Goal: Check status: Check status

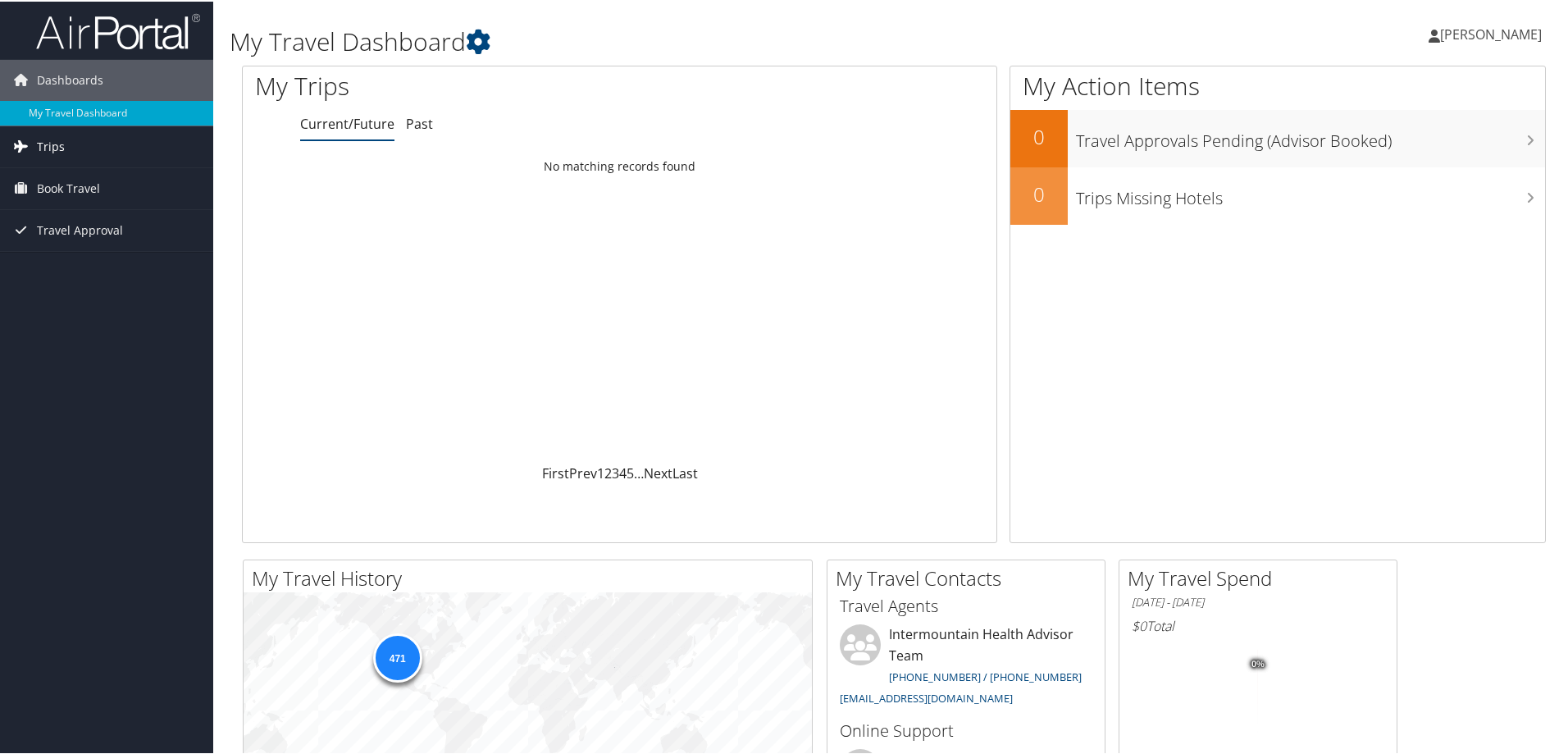
click at [50, 143] on span "Trips" at bounding box center [50, 145] width 28 height 41
click at [59, 174] on link "Current/Future Trips" at bounding box center [107, 178] width 214 height 25
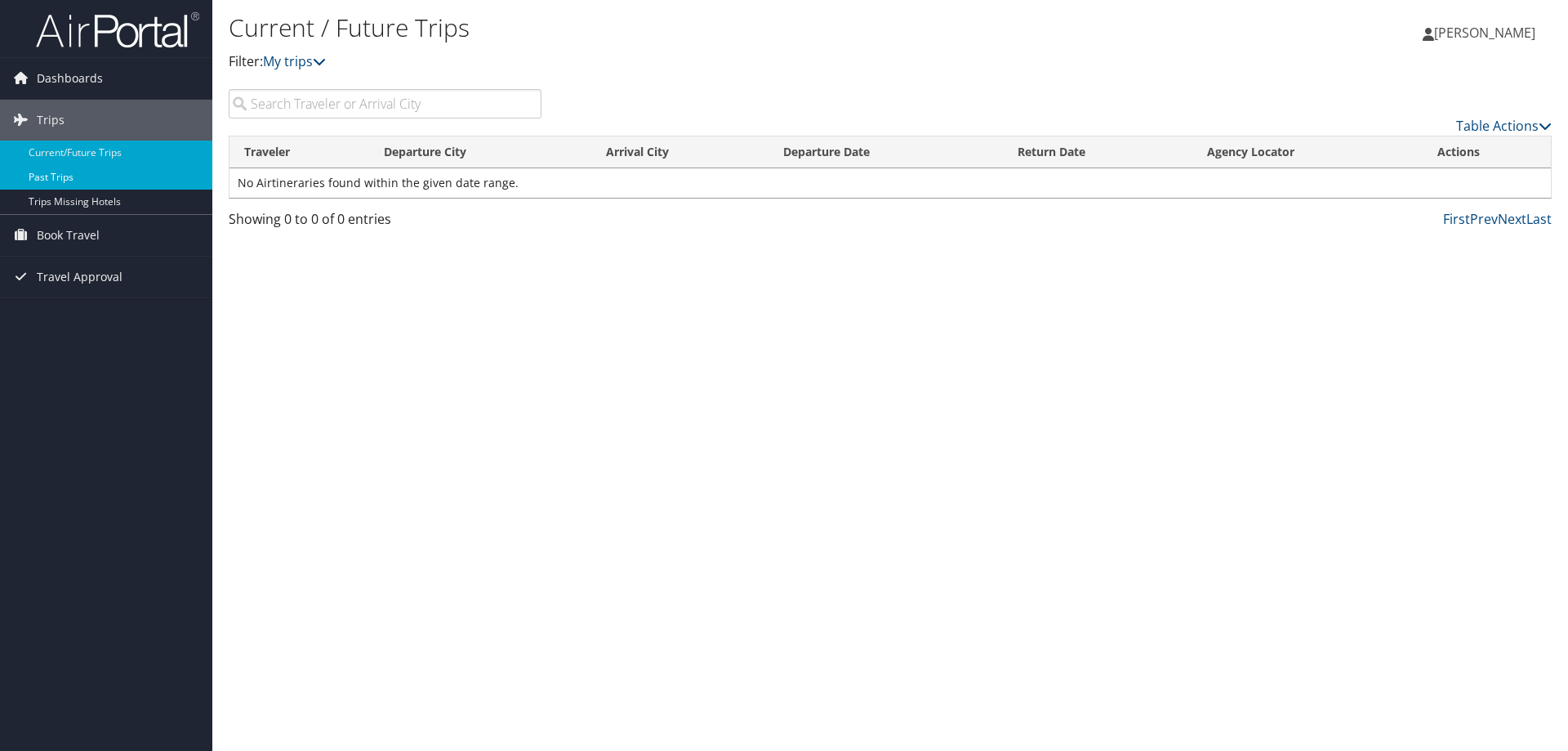
click at [87, 177] on link "Past Trips" at bounding box center [106, 177] width 213 height 25
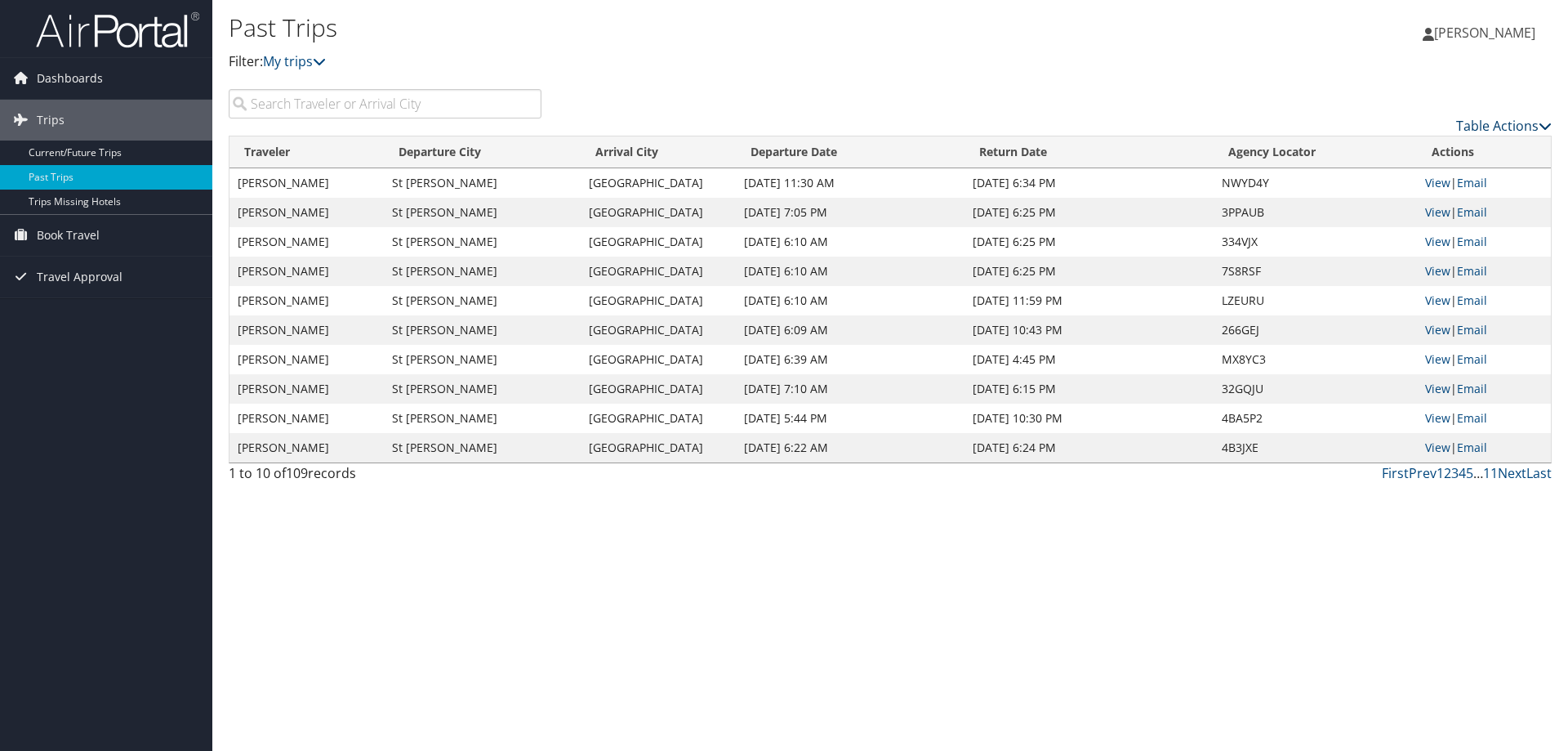
click at [1541, 120] on icon at bounding box center [1545, 126] width 13 height 13
click at [1541, 120] on div at bounding box center [784, 375] width 1568 height 751
click at [1541, 475] on link "Last" at bounding box center [1539, 473] width 26 height 18
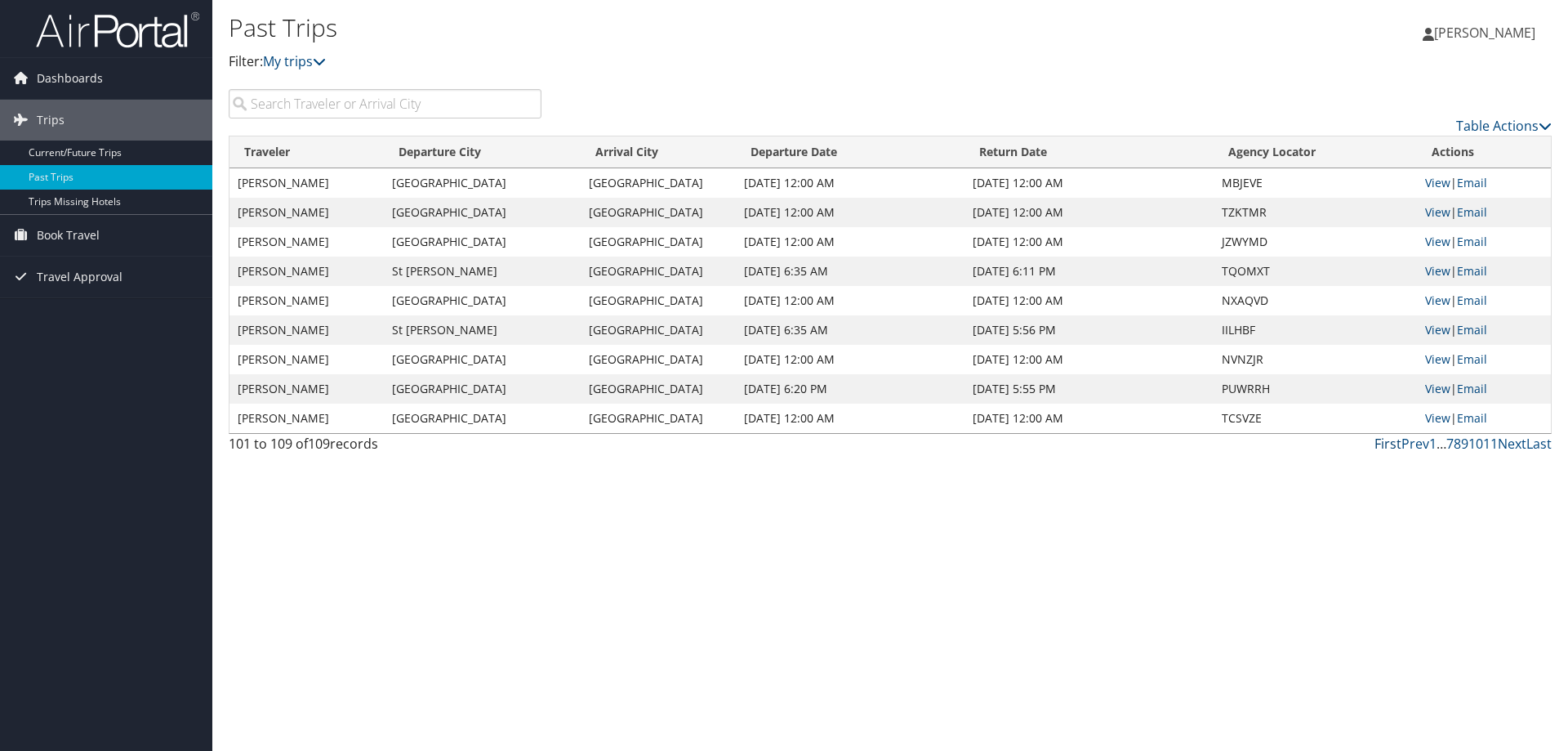
click at [1380, 444] on link "First" at bounding box center [1388, 443] width 27 height 18
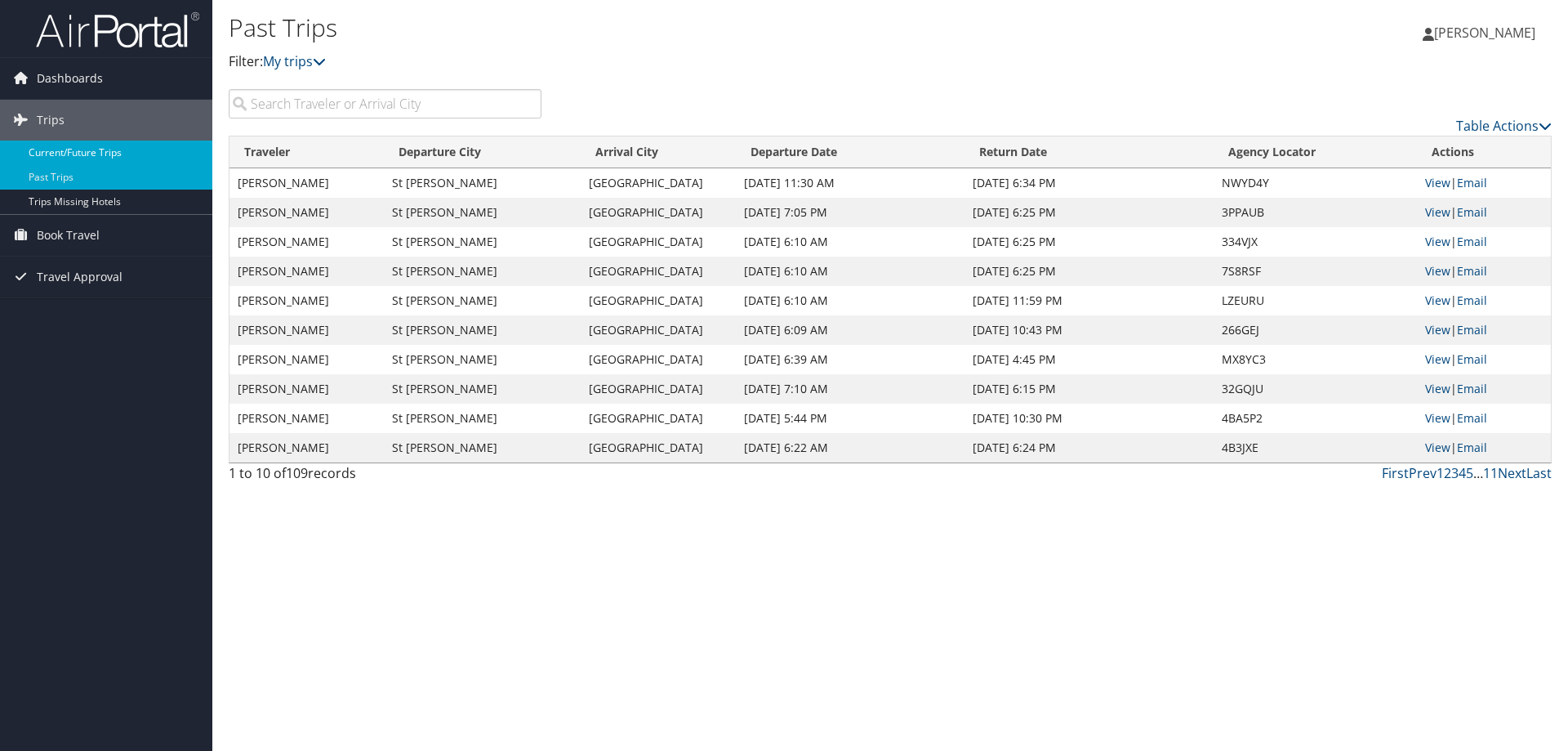
click at [68, 154] on link "Current/Future Trips" at bounding box center [106, 153] width 213 height 25
